Goal: Transaction & Acquisition: Subscribe to service/newsletter

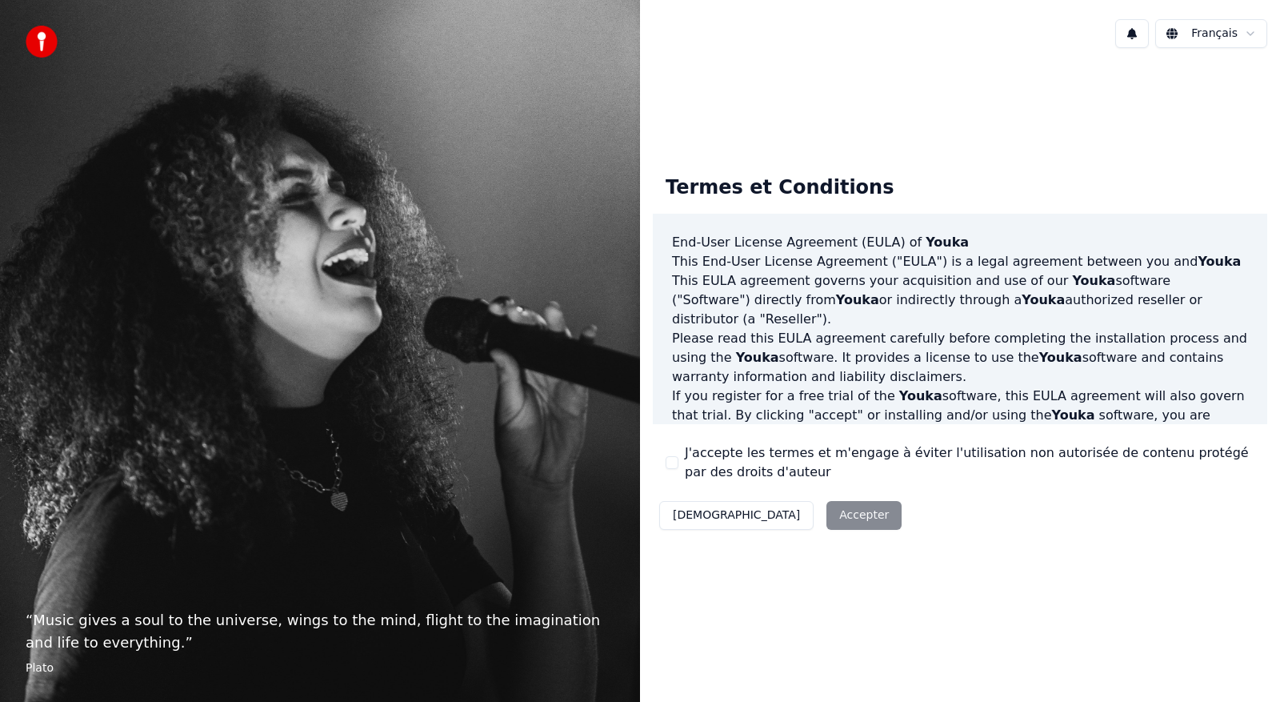
click at [776, 515] on div "Décliner Accepter" at bounding box center [780, 515] width 255 height 42
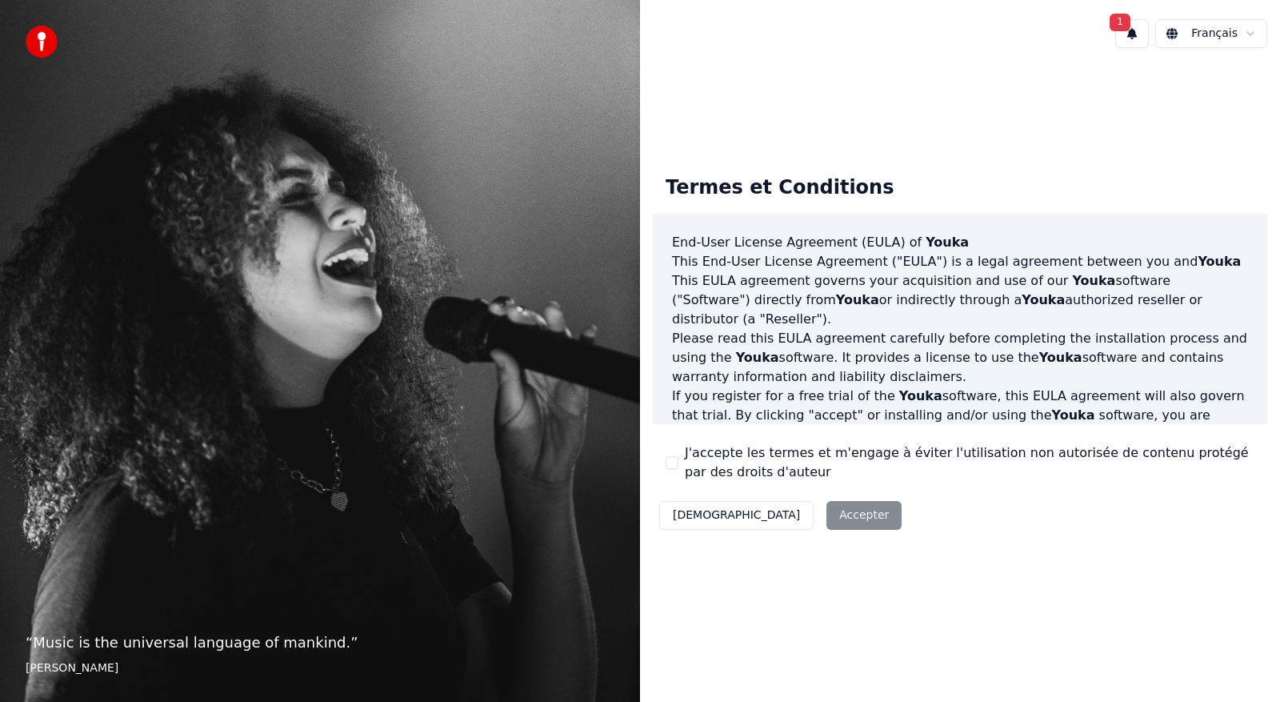
click at [1253, 30] on html "“ Music is the universal language of mankind. ” [PERSON_NAME] 1 Français Termes…" at bounding box center [640, 351] width 1280 height 702
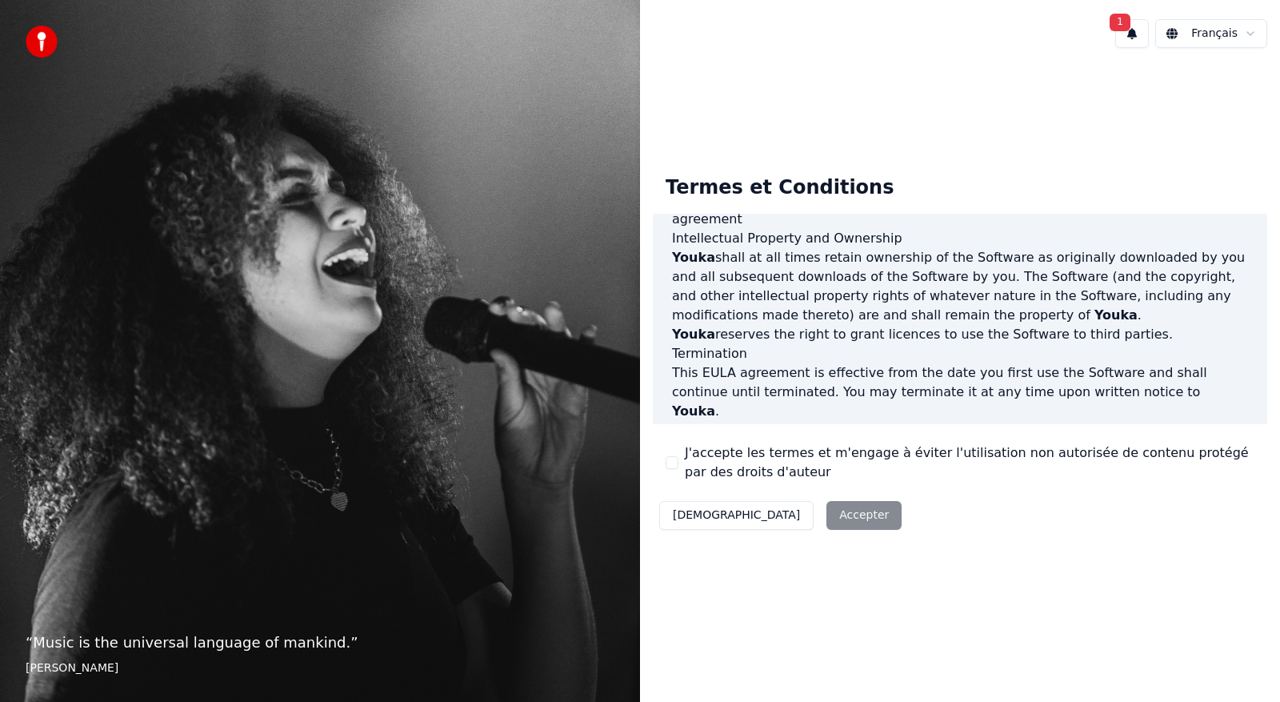
scroll to position [807, 0]
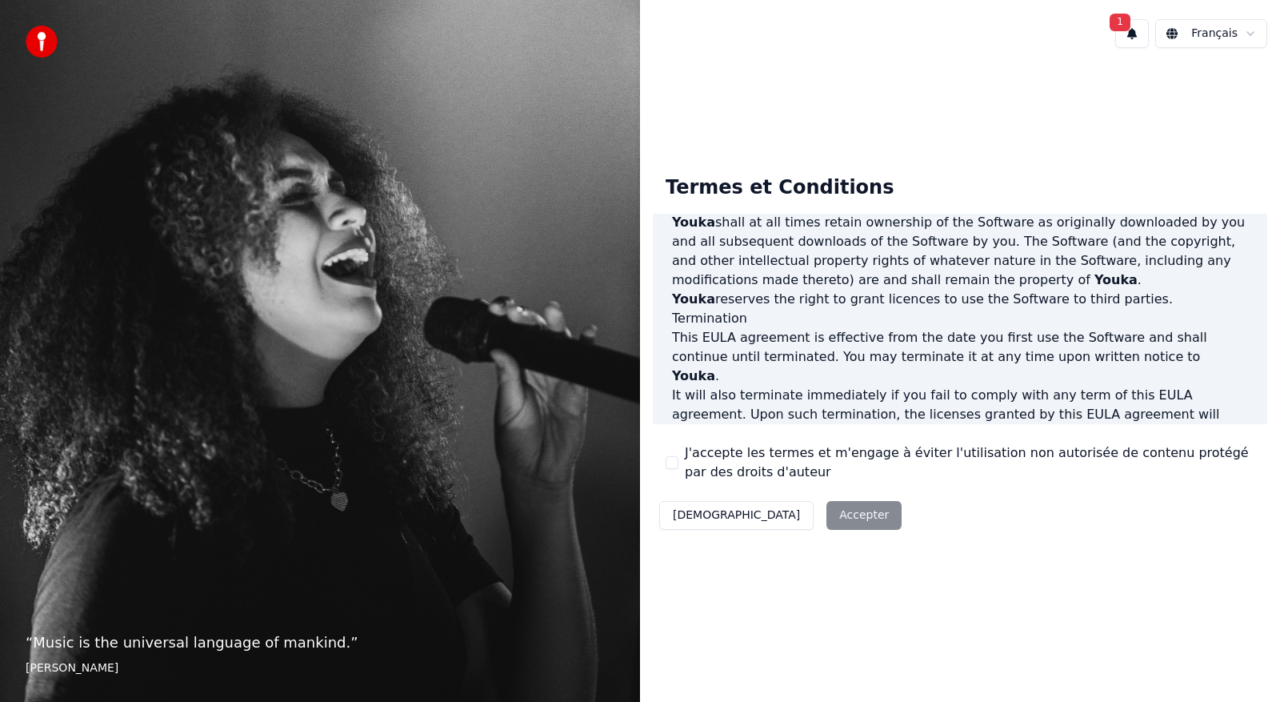
click at [674, 453] on div "J'accepte les termes et m'engage à éviter l'utilisation non autorisée de conten…" at bounding box center [960, 462] width 589 height 38
click at [764, 509] on div "Décliner Accepter" at bounding box center [780, 515] width 255 height 42
click at [766, 511] on div "Décliner Accepter" at bounding box center [780, 515] width 255 height 42
click at [690, 450] on label "J'accepte les termes et m'engage à éviter l'utilisation non autorisée de conten…" at bounding box center [970, 462] width 570 height 38
click at [667, 456] on div "J'accepte les termes et m'engage à éviter l'utilisation non autorisée de conten…" at bounding box center [960, 462] width 589 height 38
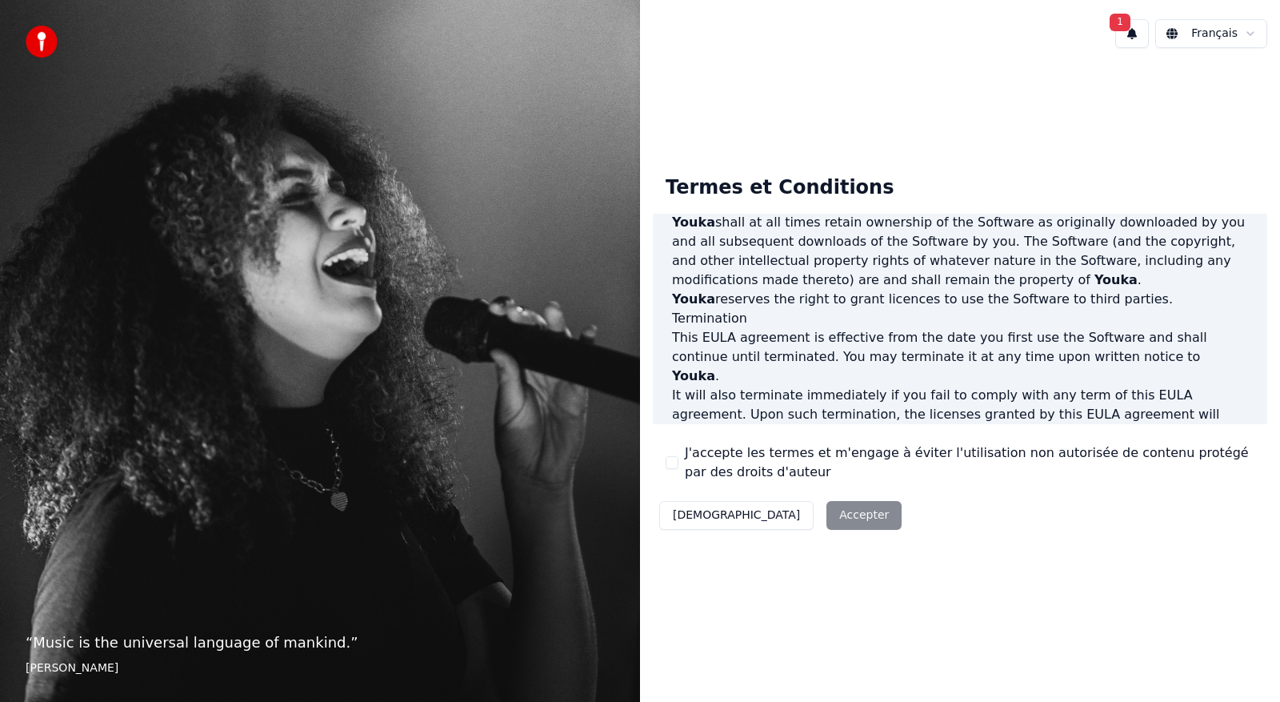
click at [667, 485] on div "Termes et Conditions End-User License Agreement ([PERSON_NAME]) of Youka This E…" at bounding box center [960, 349] width 614 height 374
click at [667, 480] on div "J'accepte les termes et m'engage à éviter l'utilisation non autorisée de conten…" at bounding box center [960, 462] width 589 height 38
click at [672, 454] on div "J'accepte les termes et m'engage à éviter l'utilisation non autorisée de conten…" at bounding box center [960, 462] width 589 height 38
drag, startPoint x: 677, startPoint y: 435, endPoint x: 685, endPoint y: 430, distance: 9.3
click at [680, 434] on div "Termes et Conditions End-User License Agreement ([PERSON_NAME]) of Youka This E…" at bounding box center [960, 349] width 614 height 374
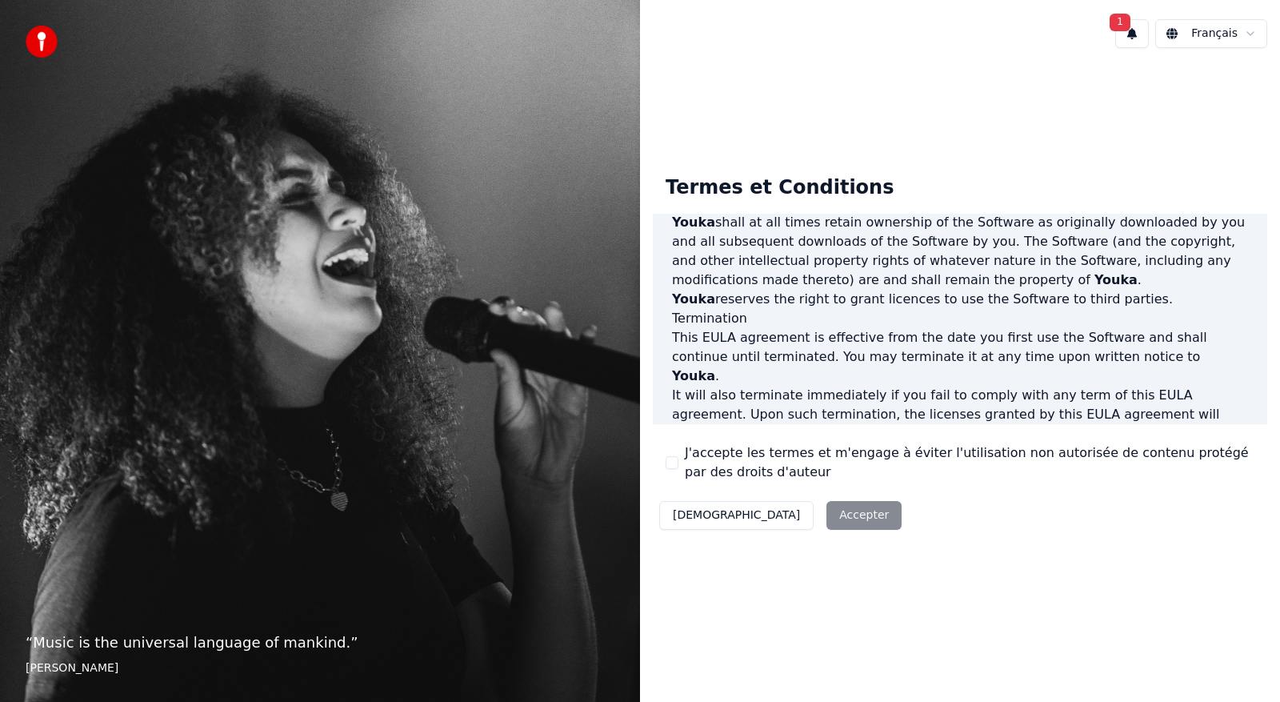
click at [690, 426] on div "Termes et Conditions End-User License Agreement ([PERSON_NAME]) of Youka This E…" at bounding box center [960, 349] width 614 height 374
click at [746, 457] on label "J'accepte les termes et m'engage à éviter l'utilisation non autorisée de conten…" at bounding box center [970, 462] width 570 height 38
click at [678, 457] on button "J'accepte les termes et m'engage à éviter l'utilisation non autorisée de conten…" at bounding box center [672, 462] width 13 height 13
click at [826, 514] on button "Accepter" at bounding box center [863, 515] width 75 height 29
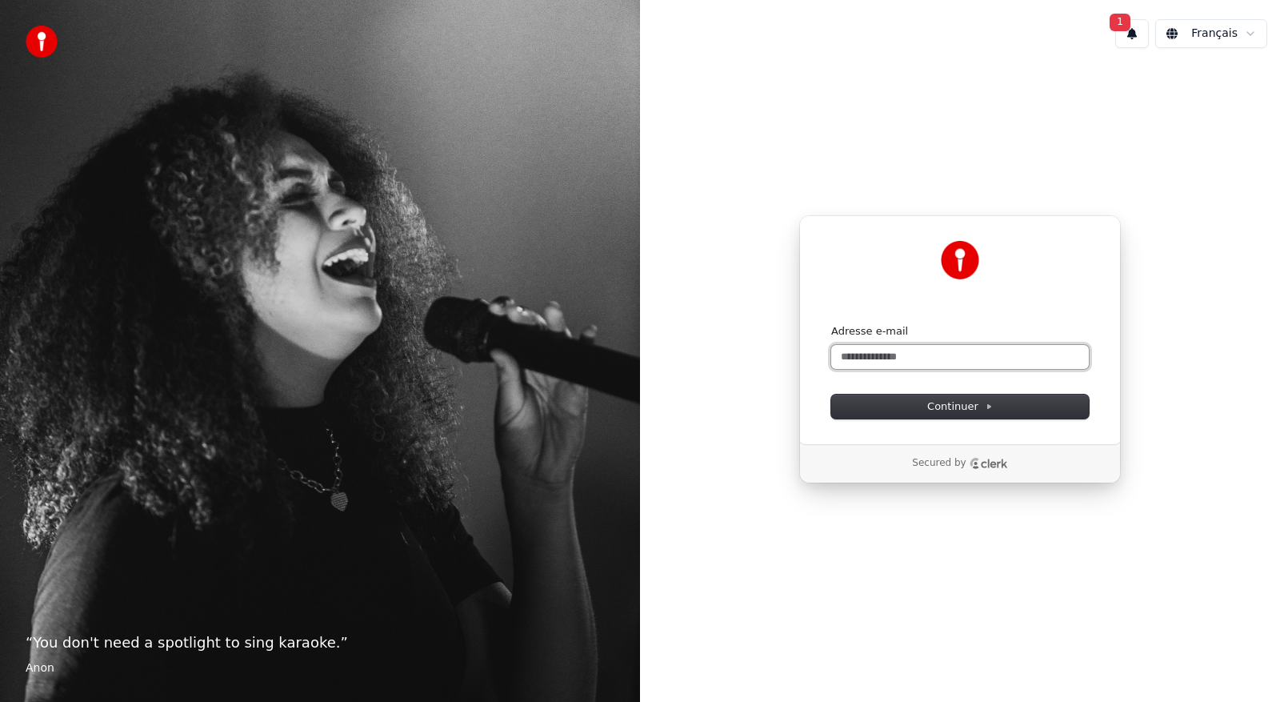
click at [856, 359] on input "Adresse e-mail" at bounding box center [960, 357] width 258 height 24
click at [961, 408] on span "Continuer" at bounding box center [960, 406] width 66 height 14
type input "**********"
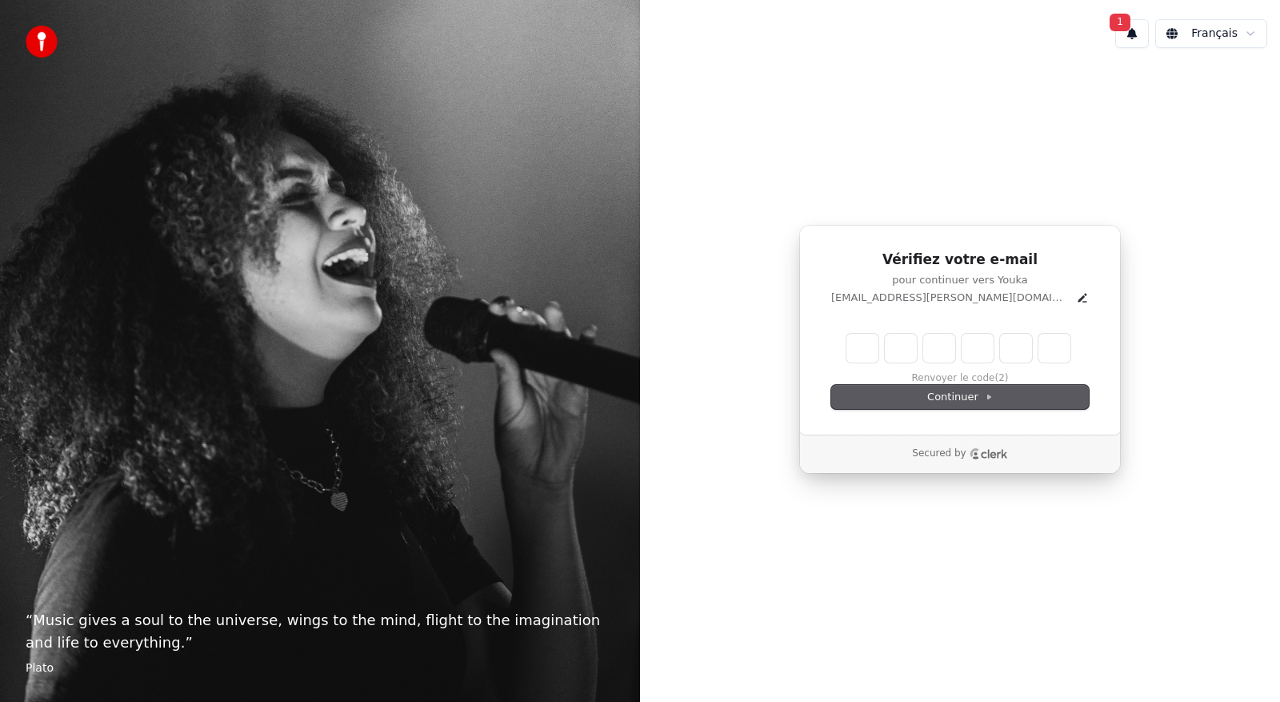
type input "*"
type input "**"
type input "*"
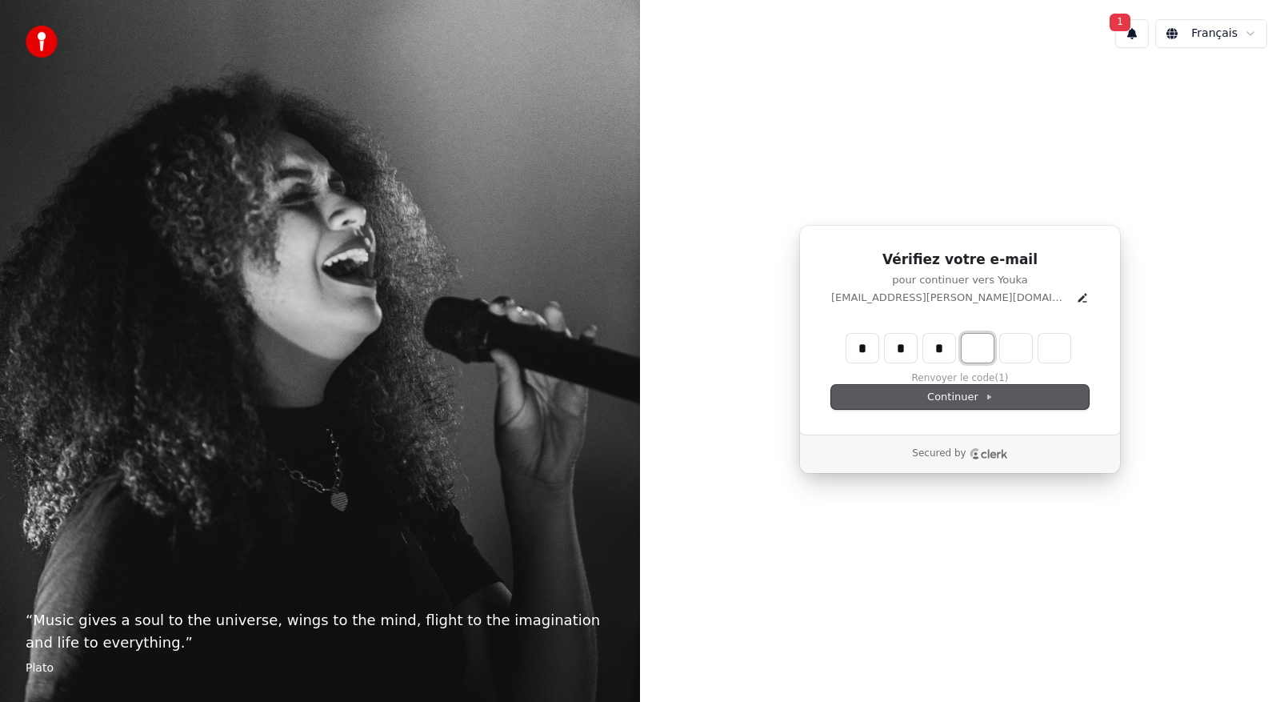
type input "***"
type input "*"
type input "****"
type input "*"
type input "******"
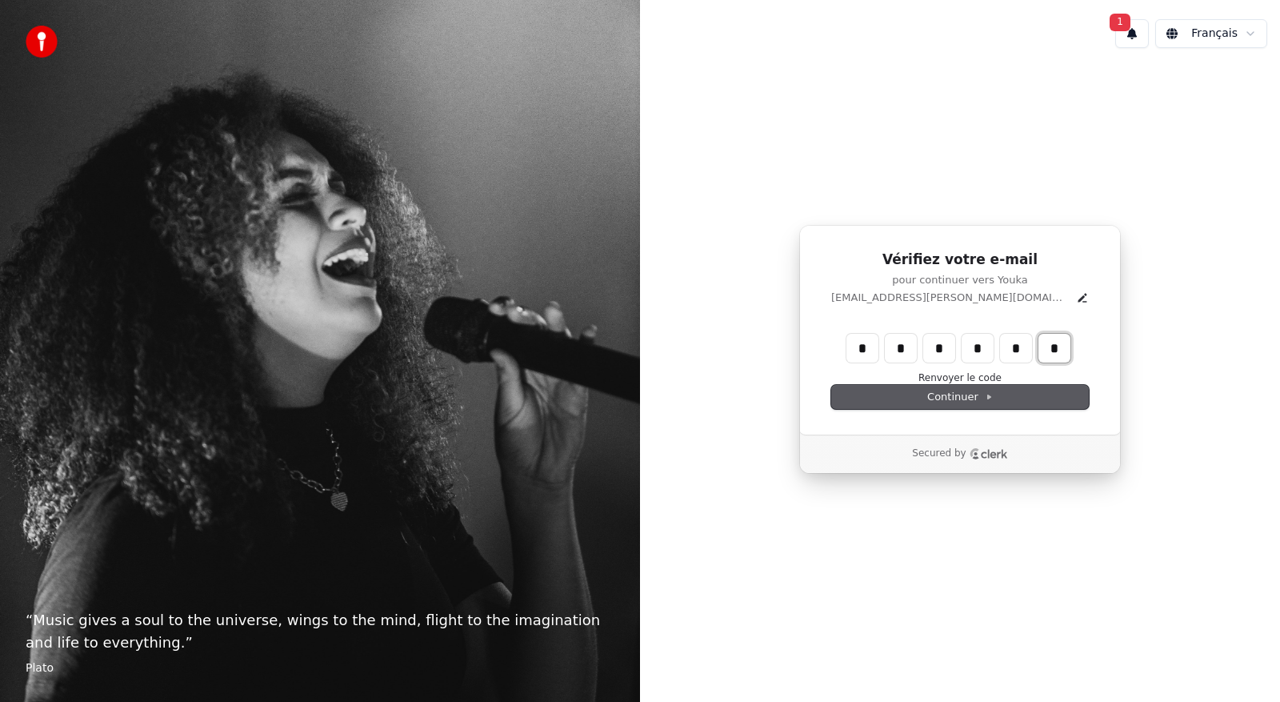
type input "*"
